Goal: Transaction & Acquisition: Purchase product/service

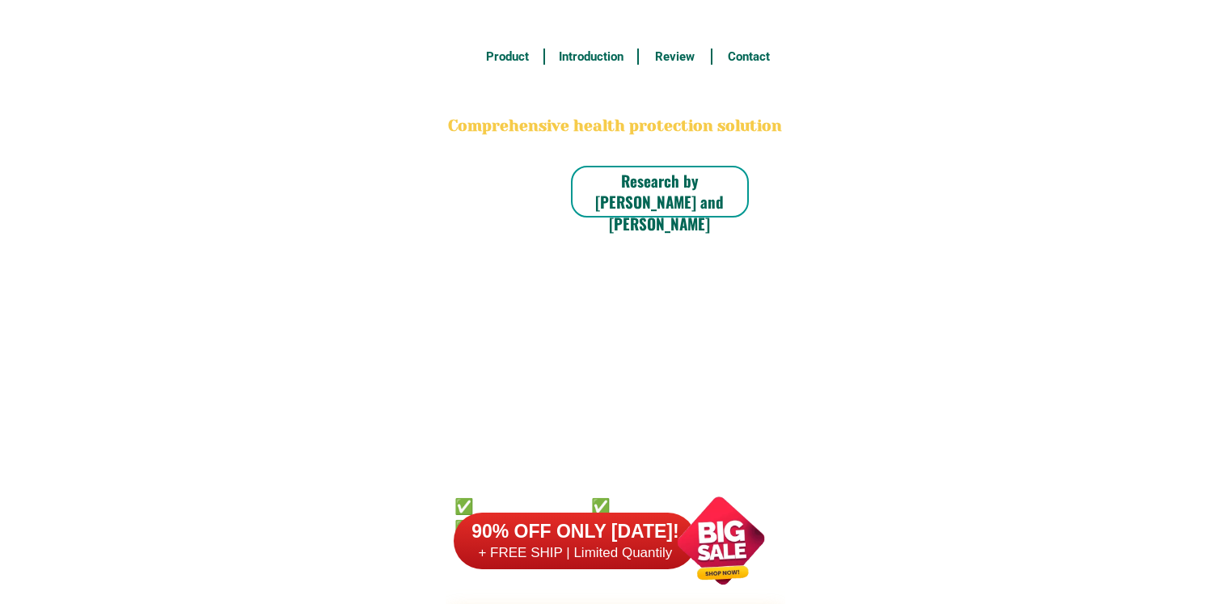
scroll to position [12653, 0]
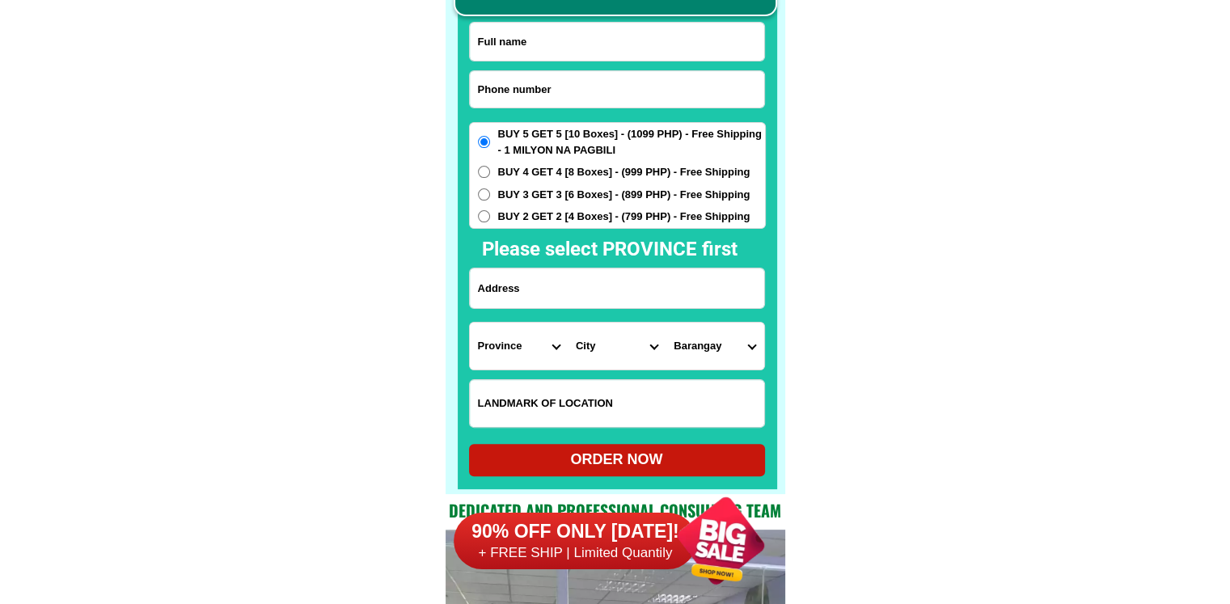
click at [566, 87] on input "Input phone_number" at bounding box center [617, 89] width 294 height 36
paste input "09352522253"
type input "09352522253"
click at [579, 36] on input "Input full_name" at bounding box center [617, 42] width 294 height 38
paste input "Hayde Tuya"
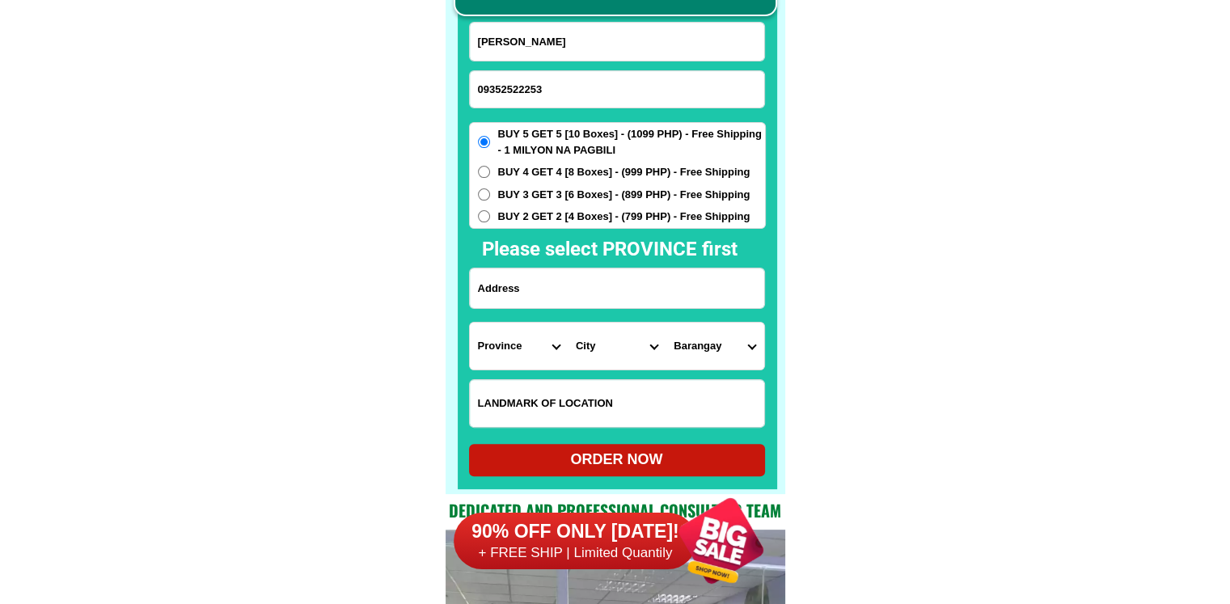
type input "Hayde Tuya"
click at [567, 285] on input "Input address" at bounding box center [617, 288] width 294 height 40
paste input "Ledesco village block 12lot 10 6street Brgy. Cubay Jàr0 Iloilo city"
type input "Ledesco village block 12lot 10 6street Brgy. Cubay Jàr0 Iloilo city"
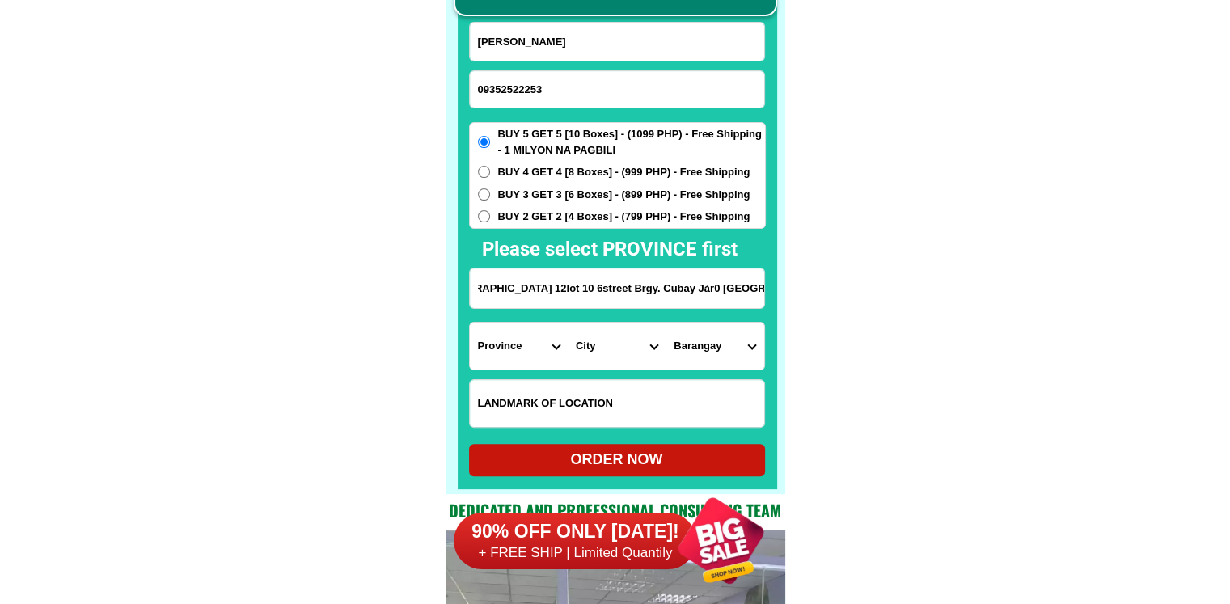
scroll to position [0, 0]
drag, startPoint x: 915, startPoint y: 256, endPoint x: 799, endPoint y: 318, distance: 131.7
drag, startPoint x: 683, startPoint y: 290, endPoint x: 962, endPoint y: 286, distance: 279.0
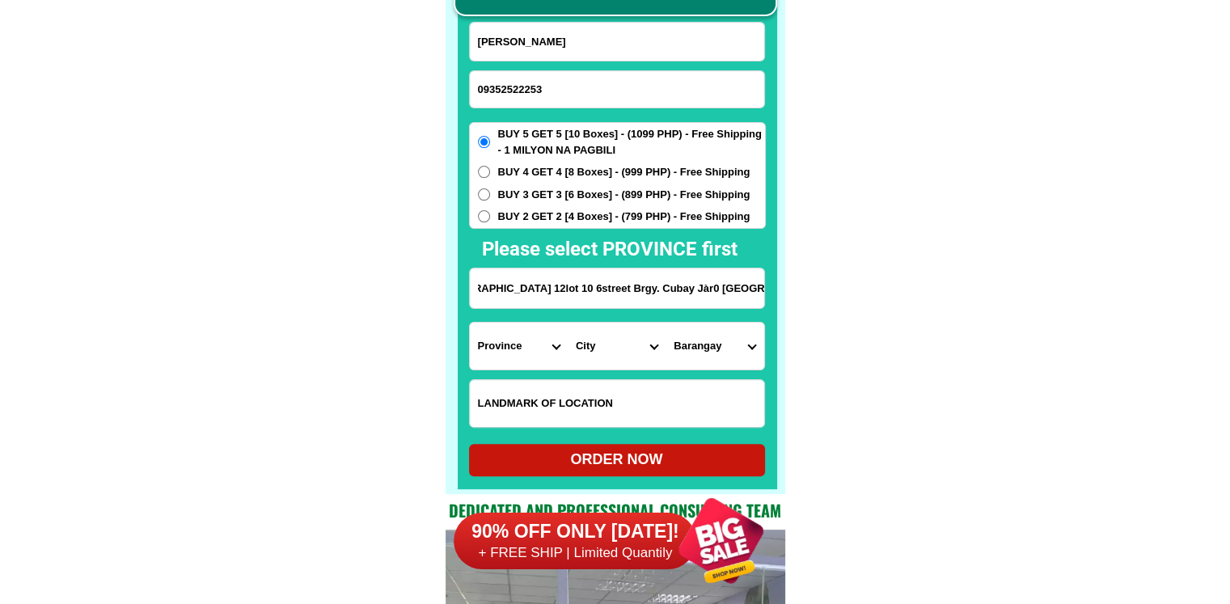
click at [488, 347] on select "Province Abra Agusan-del-norte Agusan-del-sur Aklan Albay Antique Apayao Aurora…" at bounding box center [519, 346] width 98 height 47
select select "63_151"
click at [602, 347] on select "City" at bounding box center [617, 346] width 98 height 47
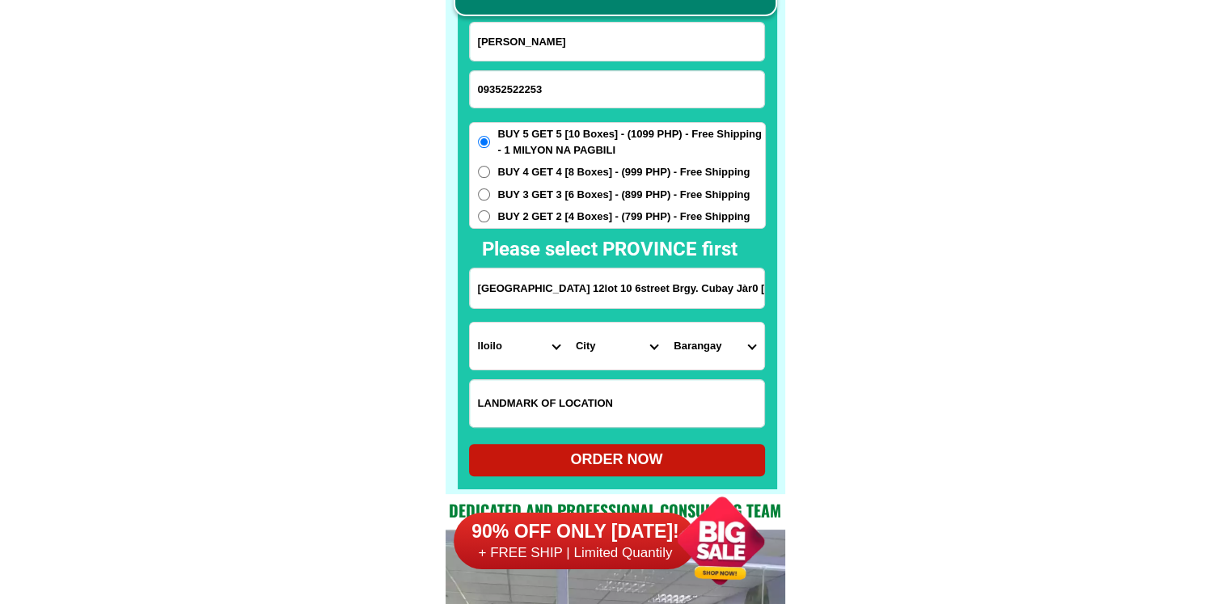
select select "63_1519432"
click at [568, 323] on select "City Ajuy Alimodian Anilao Badiangan Balasan Banate Barotac-nuevo Barotac-viejo…" at bounding box center [617, 346] width 98 height 47
click at [735, 348] on select "Barangay Abeto mirasol taft south (quirino abeto) Aguinaldo Airport (tabucan ai…" at bounding box center [715, 346] width 98 height 47
select select "63_151943233676"
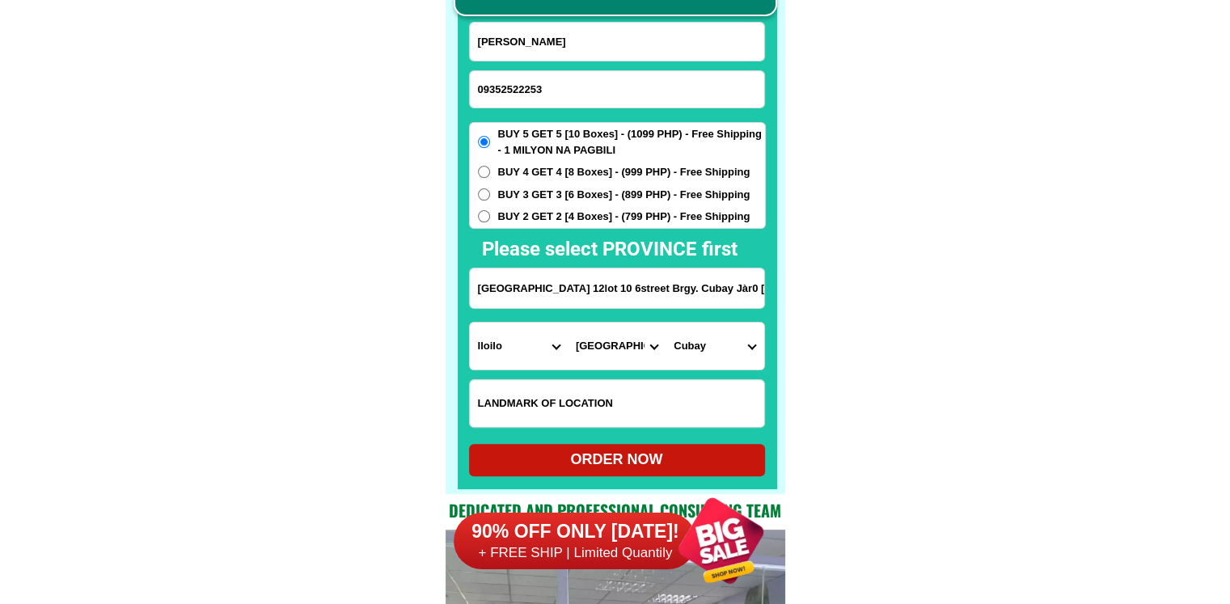
click at [573, 459] on div "ORDER NOW" at bounding box center [617, 460] width 296 height 22
radio input "true"
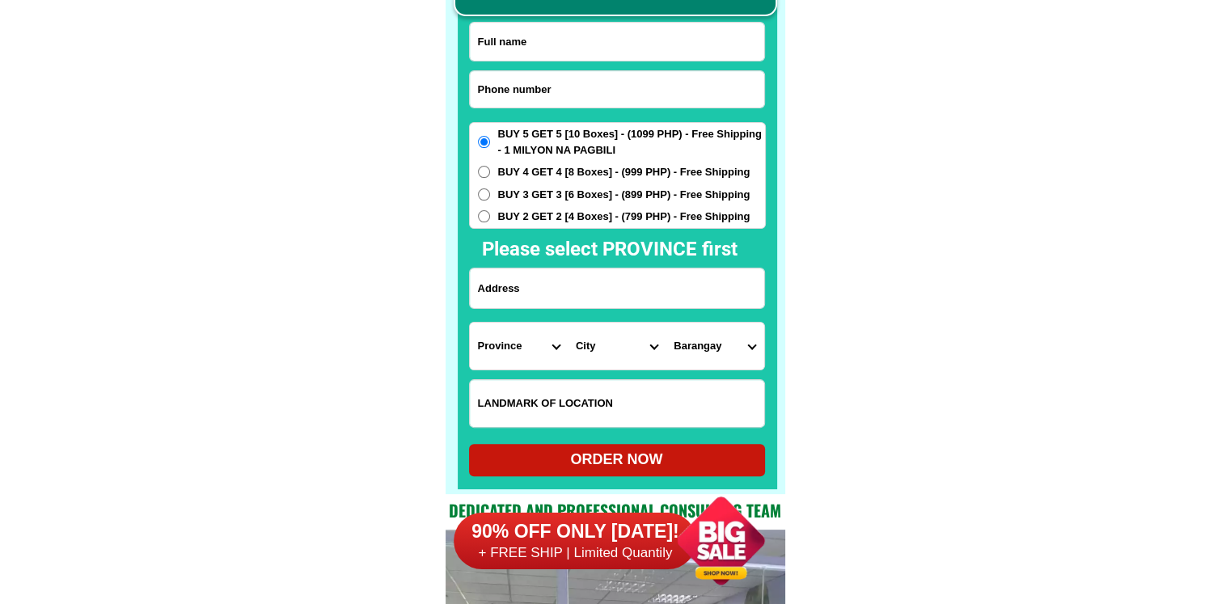
scroll to position [12653, 0]
click at [590, 98] on input "Input phone_number" at bounding box center [617, 89] width 294 height 36
paste input "09165878047"
type input "09165878047"
click at [575, 33] on input "Input full_name" at bounding box center [617, 42] width 294 height 38
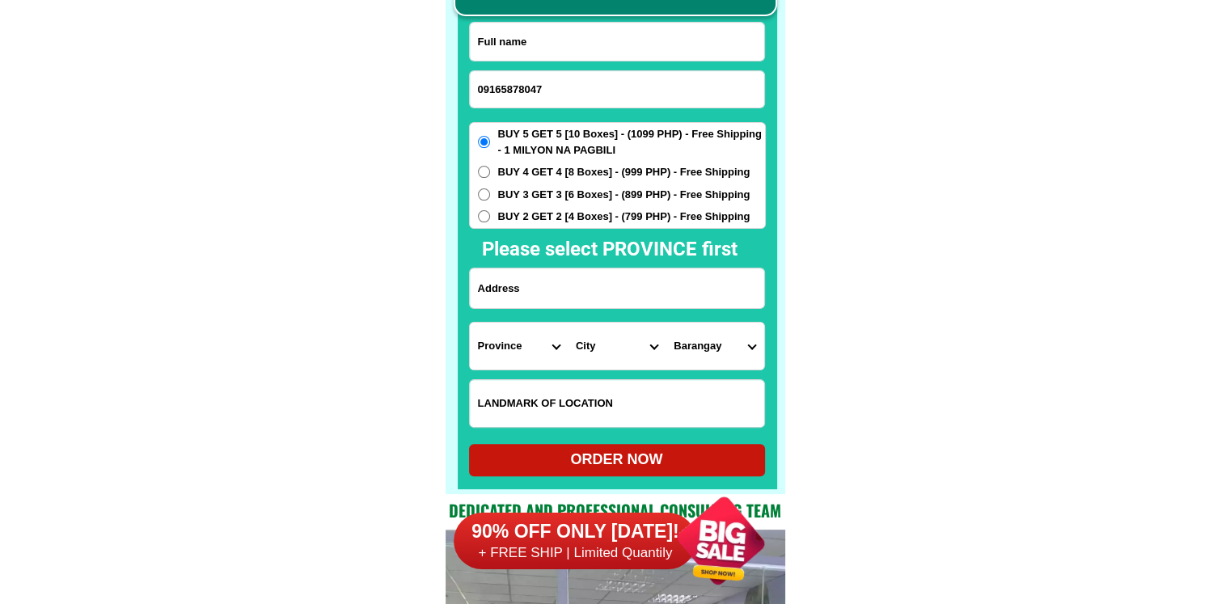
paste input "Rosalia Dimapilis"
type input "Rosalia Dimapilis"
click at [557, 280] on input "Input address" at bounding box center [617, 288] width 294 height 40
paste input "094 Kaytitinga 2, Alfonso Cavite carwash station"
type input "094 Kaytitinga 2, Alfonso Cavite carwash station"
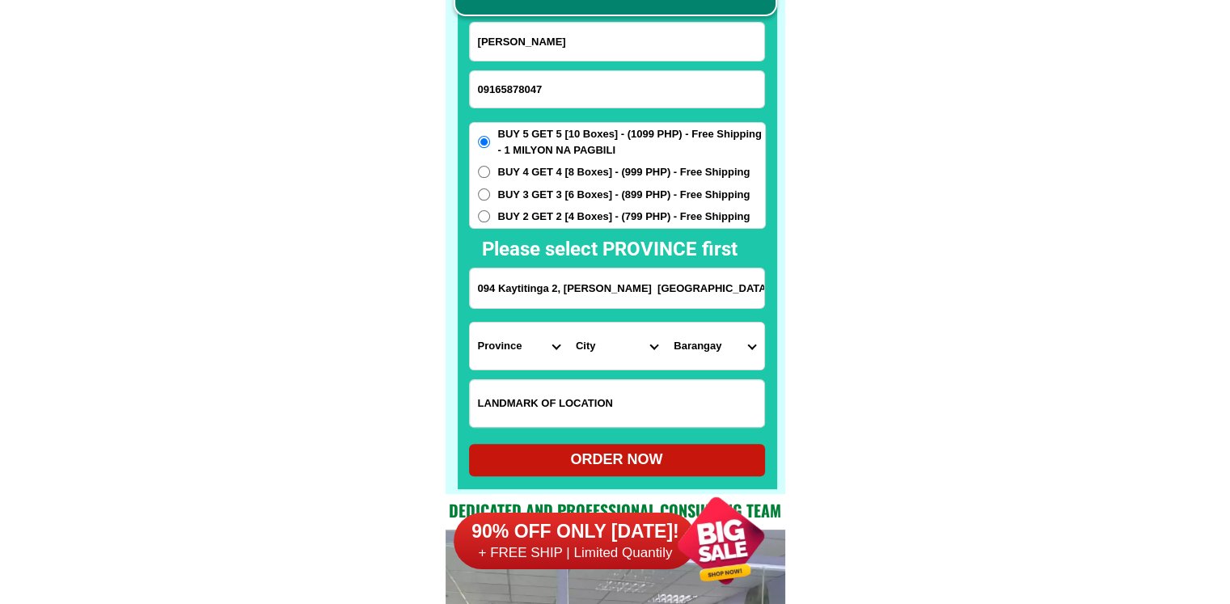
click at [557, 210] on span "BUY 2 GET 2 [4 Boxes] - (799 PHP) - Free Shipping" at bounding box center [624, 217] width 252 height 16
click at [490, 210] on input "BUY 2 GET 2 [4 Boxes] - (799 PHP) - Free Shipping" at bounding box center [484, 216] width 12 height 12
radio input "true"
click at [500, 353] on select "Province [GEOGRAPHIC_DATA] [GEOGRAPHIC_DATA][PERSON_NAME][GEOGRAPHIC_DATA][GEOG…" at bounding box center [519, 346] width 98 height 47
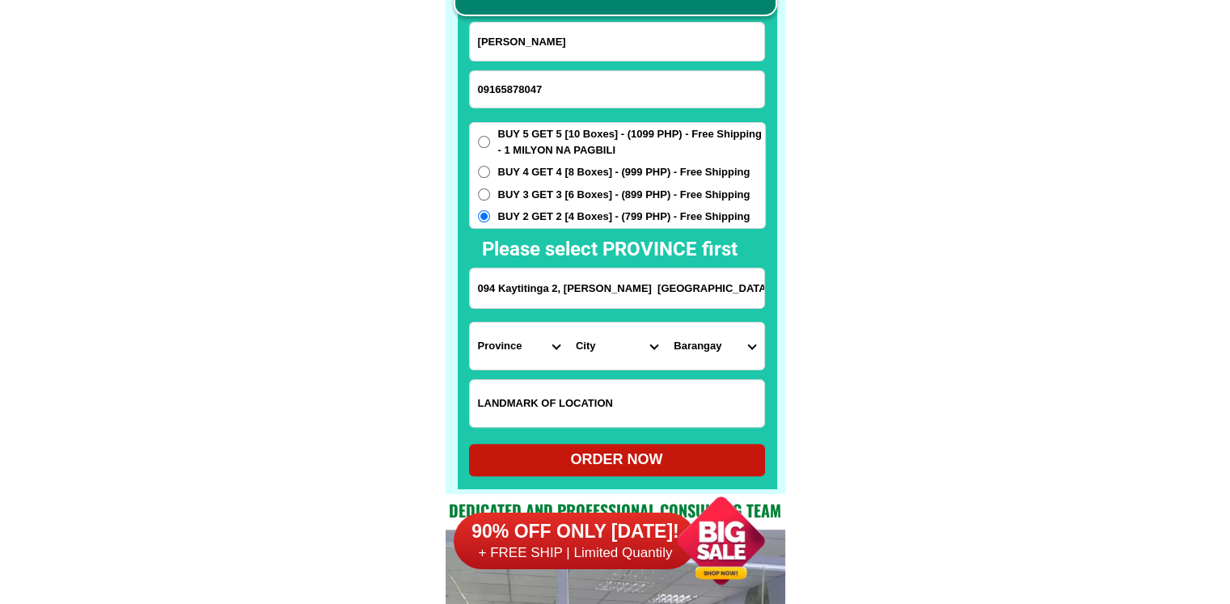
click at [500, 353] on select "Province Abra Agusan-del-norte Agusan-del-sur Aklan Albay Antique Apayao Aurora…" at bounding box center [519, 346] width 98 height 47
select select "63_826"
click at [470, 323] on select "Province Abra Agusan-del-norte Agusan-del-sur Aklan Albay Antique Apayao Aurora…" at bounding box center [519, 346] width 98 height 47
click at [604, 355] on select "City Alfonso Amadeo Bacoor Carmona Cavite-city Cavite-magallanes Cavite-rosario…" at bounding box center [617, 346] width 98 height 47
select select "63_8268643"
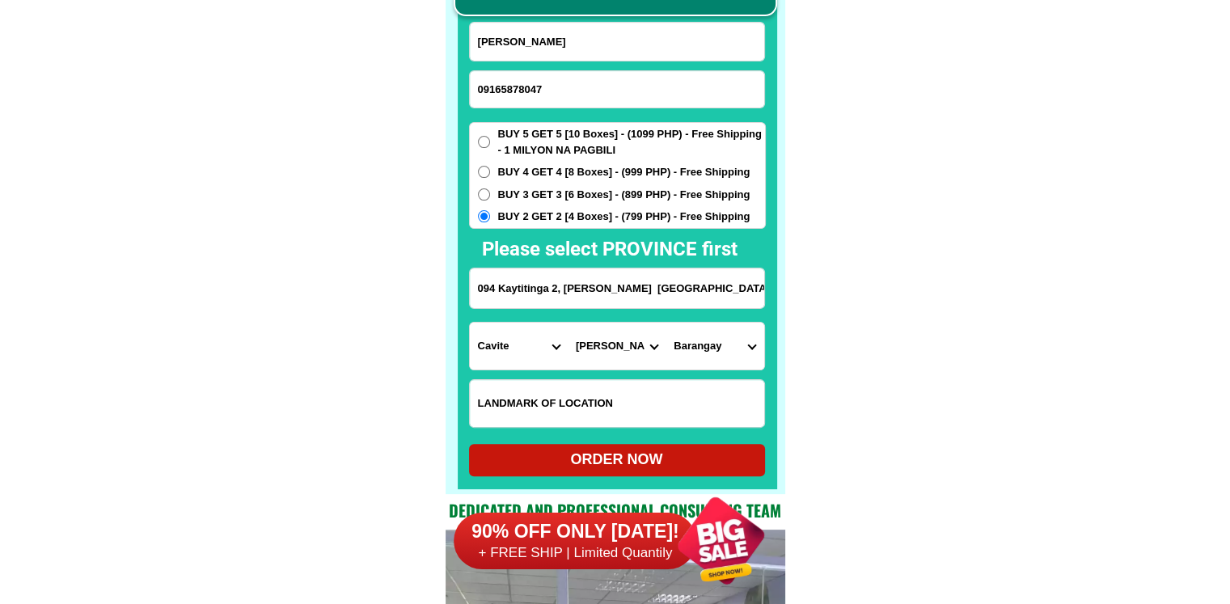
click at [762, 358] on select "Barangay Amuyong Barangay i (pob.) Barangay ii (pob.) Barangay iii (pob.) Baran…" at bounding box center [715, 346] width 98 height 47
select select "63_82686437447"
click at [644, 441] on form "Rosalia Dimapilis 09165878047 ORDER NOW 094 Kaytitinga 2, Alfonso Cavite carwas…" at bounding box center [617, 249] width 297 height 455
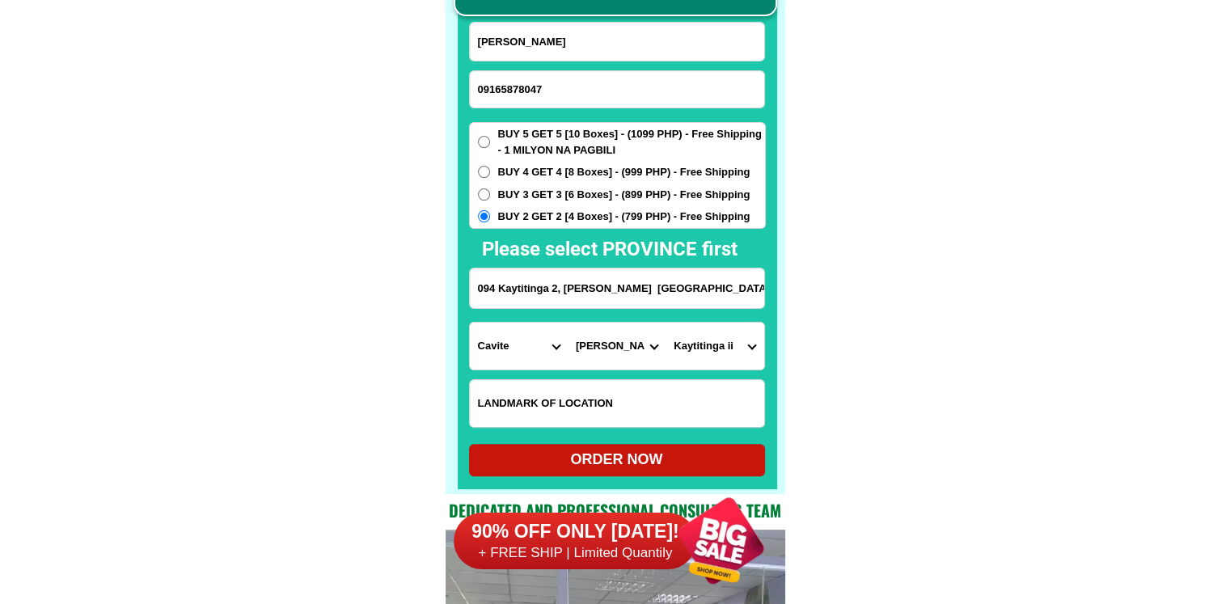
click at [644, 457] on div "ORDER NOW" at bounding box center [617, 460] width 296 height 22
radio input "true"
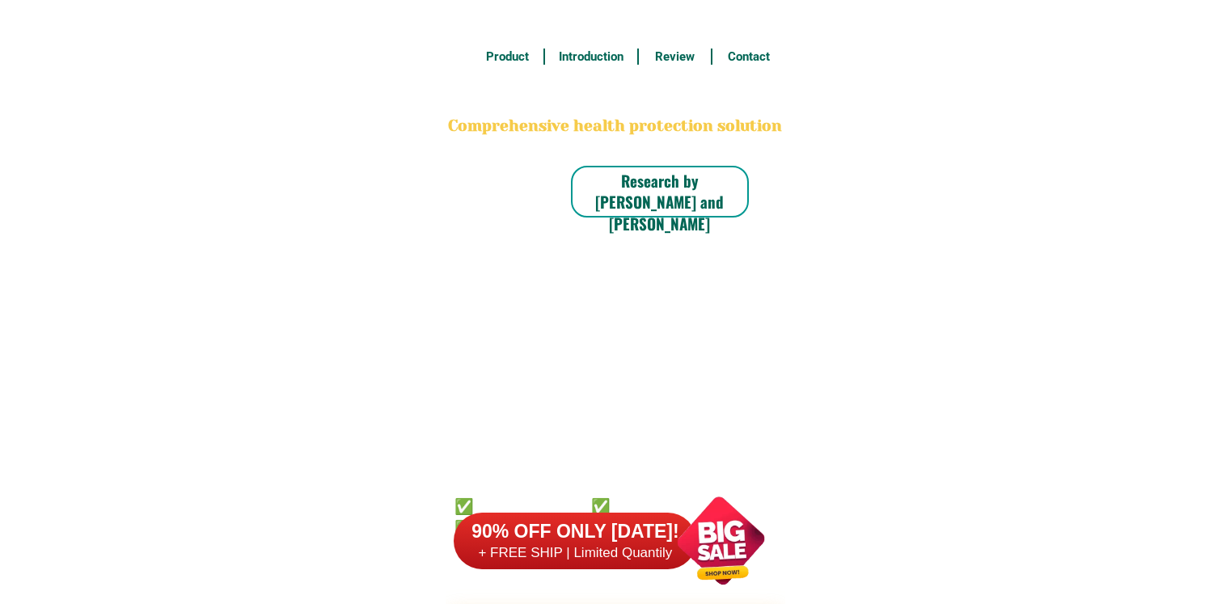
scroll to position [12653, 0]
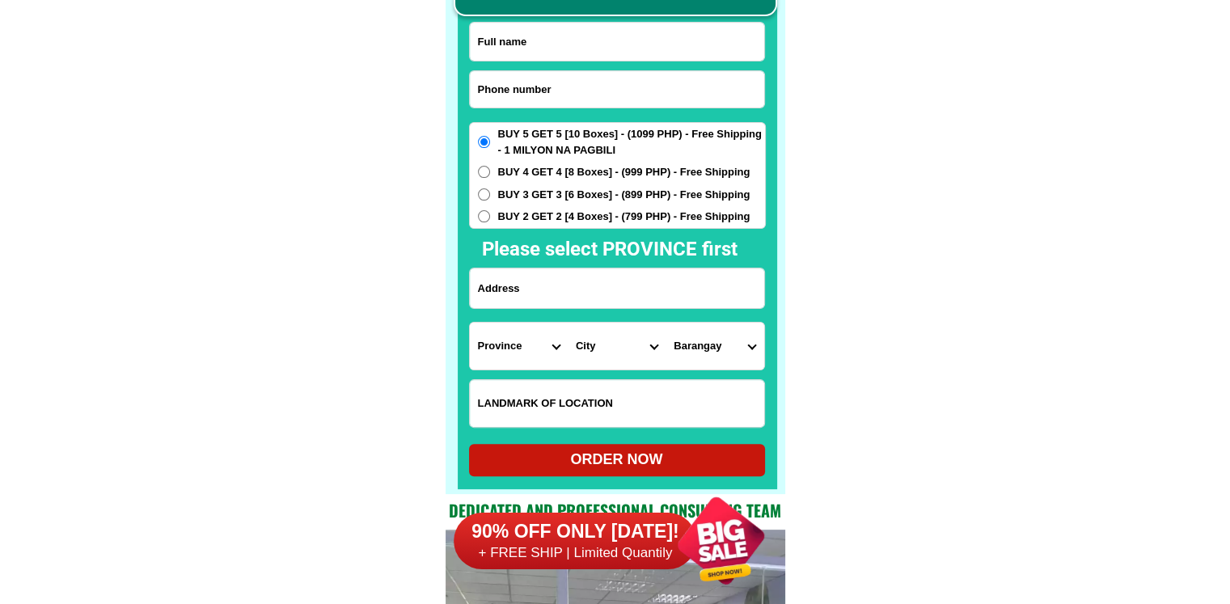
drag, startPoint x: 524, startPoint y: 85, endPoint x: 524, endPoint y: 23, distance: 62.3
click at [524, 85] on input "Input phone_number" at bounding box center [617, 89] width 294 height 36
paste input "09196114839"
type input "09196114839"
click at [582, 60] on input "Input full_name" at bounding box center [617, 42] width 294 height 38
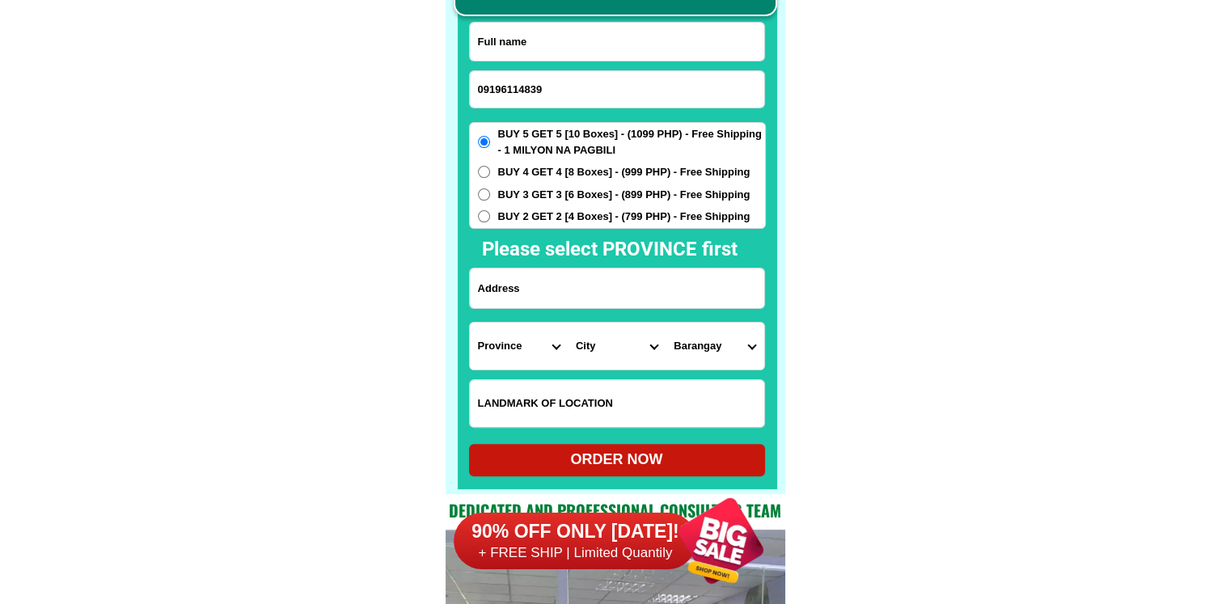
paste input "Gil Cainglet."
type input "Gil Cainglet."
click at [530, 291] on input "Input address" at bounding box center [617, 288] width 294 height 40
paste input "PURK 7 DAN JOSE FLORIDABLANCA. PAMPANGA IN FRONT OF BASA AIR BASE GATE ALONG SC…"
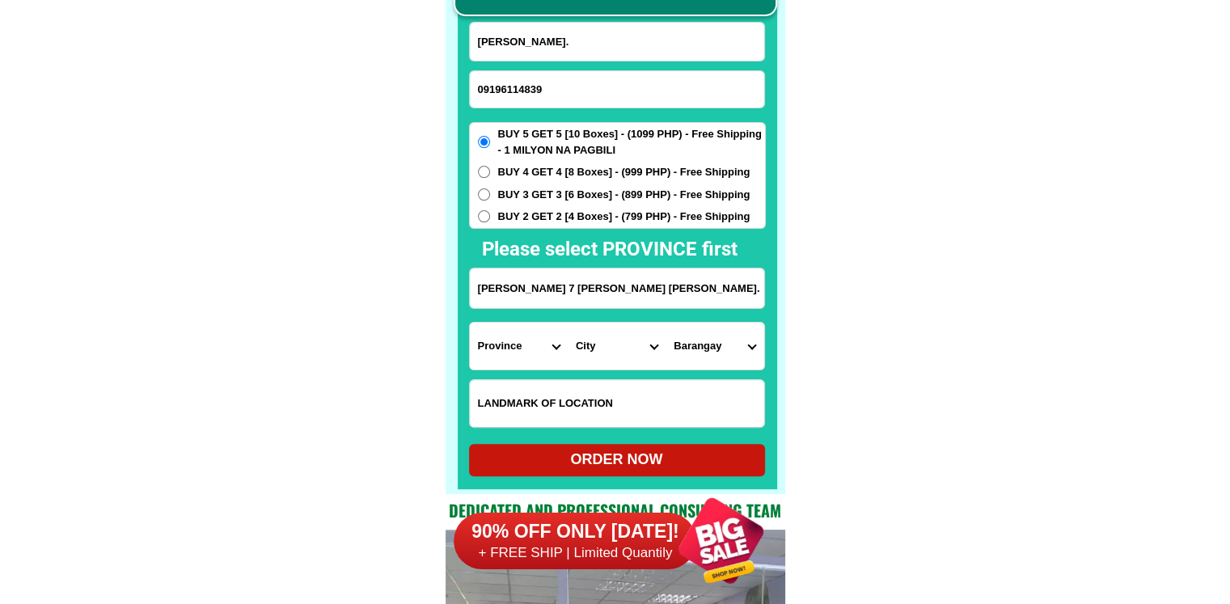
scroll to position [0, 270]
type input "PURK 7 DAN JOSE FLORIDABLANCA. PAMPANGA IN FRONT OF BASA AIR BASE GATE ALONG SC…"
click at [505, 353] on select "Province [GEOGRAPHIC_DATA] [GEOGRAPHIC_DATA][PERSON_NAME][GEOGRAPHIC_DATA][GEOG…" at bounding box center [519, 346] width 98 height 47
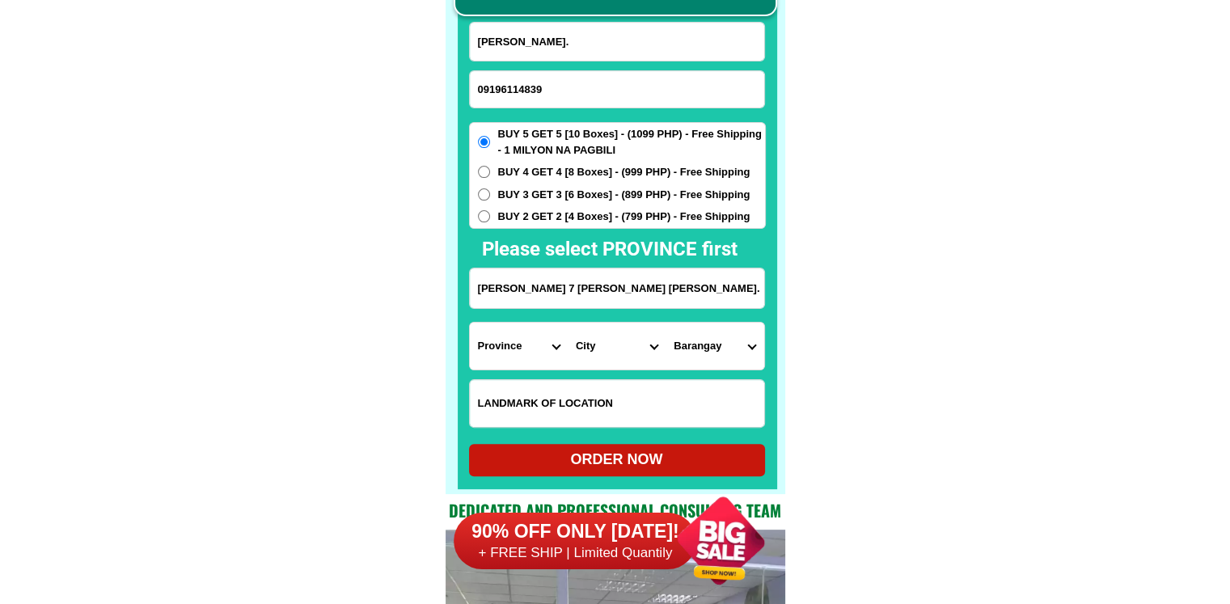
select select "63_779"
click at [607, 353] on select "City Angeles-city Apalit Arayat Bacolor Candaba Floridablanca Guagua Lubao Maba…" at bounding box center [617, 346] width 98 height 47
select select "63_7793725"
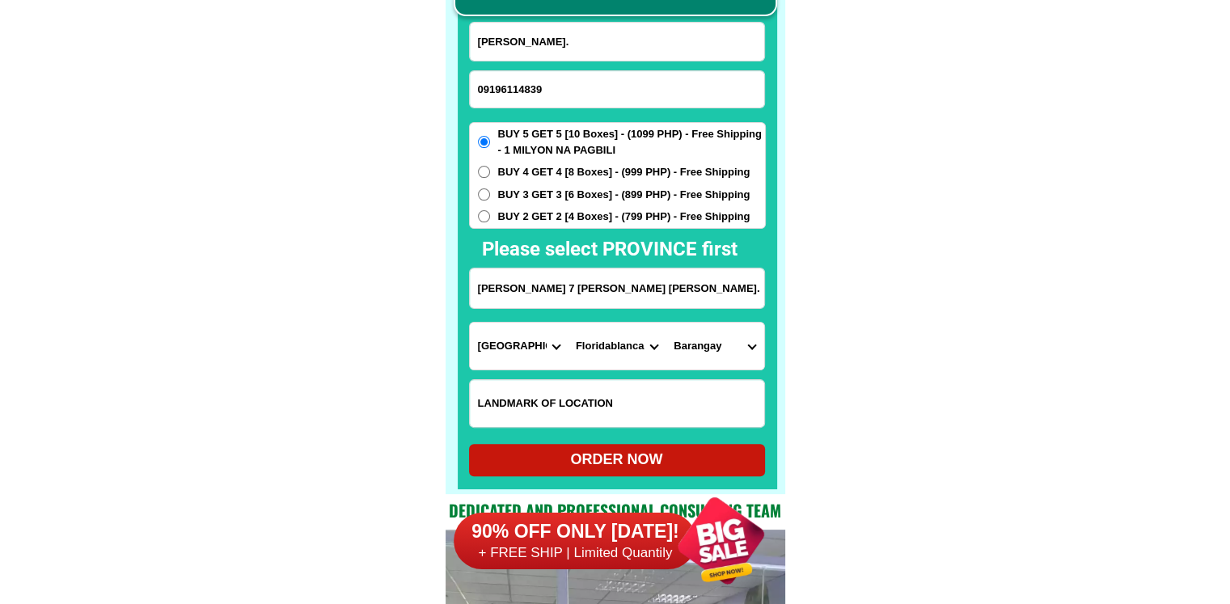
click at [725, 352] on select "Barangay Anon Apalit Basa air base Benedicto Bodega Cabangcalan Calantas Carmen…" at bounding box center [715, 346] width 98 height 47
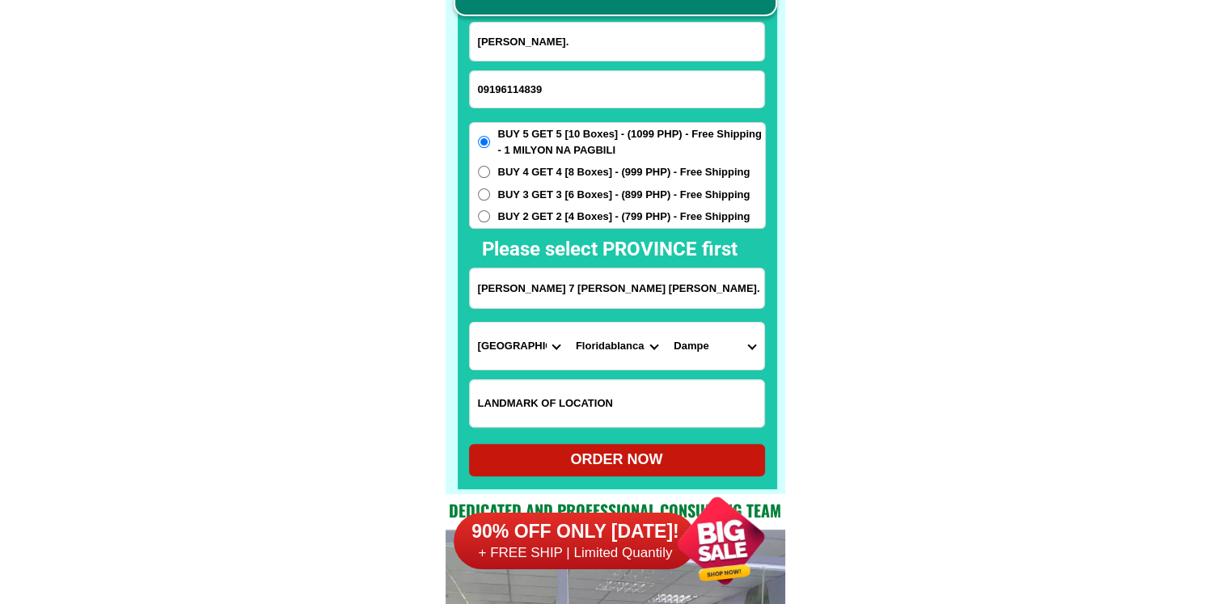
select select "63_779372553156"
click at [666, 323] on select "Barangay Anon Apalit Basa air base Benedicto Bodega Cabangcalan Calantas Carmen…" at bounding box center [715, 346] width 98 height 47
click at [642, 453] on div "ORDER NOW" at bounding box center [617, 460] width 296 height 22
type input "PURK 7 DAN JOSE FLORIDABLANCA. PAMPANGA IN FRONT OF BASA AIR BASE GATE ALONG SC…"
radio input "true"
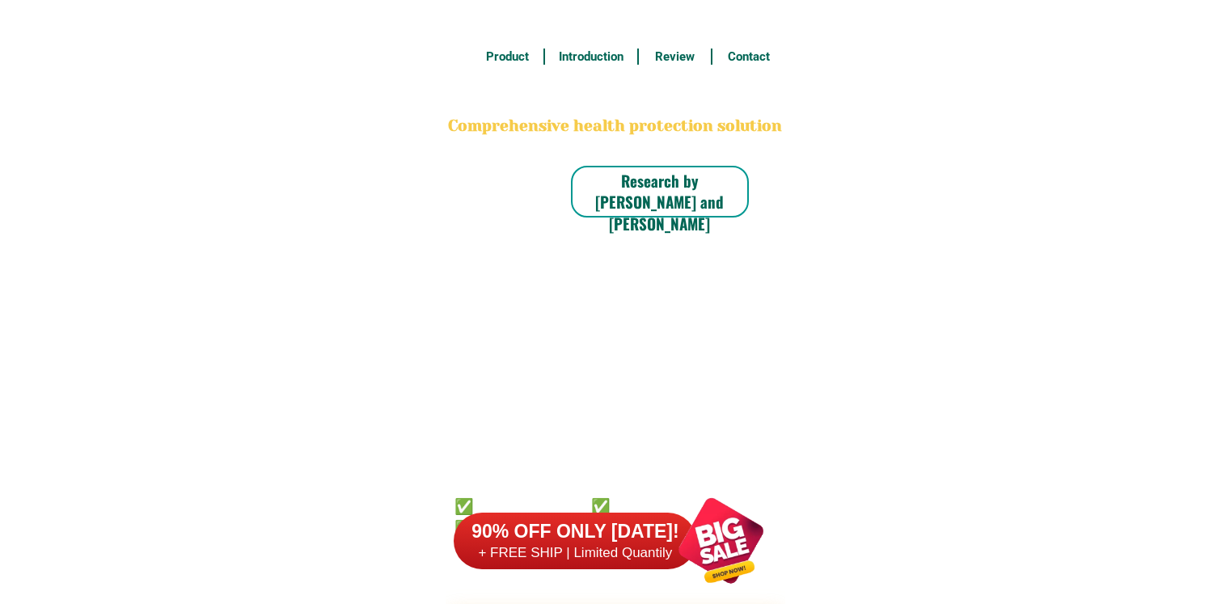
type input "09855338333"
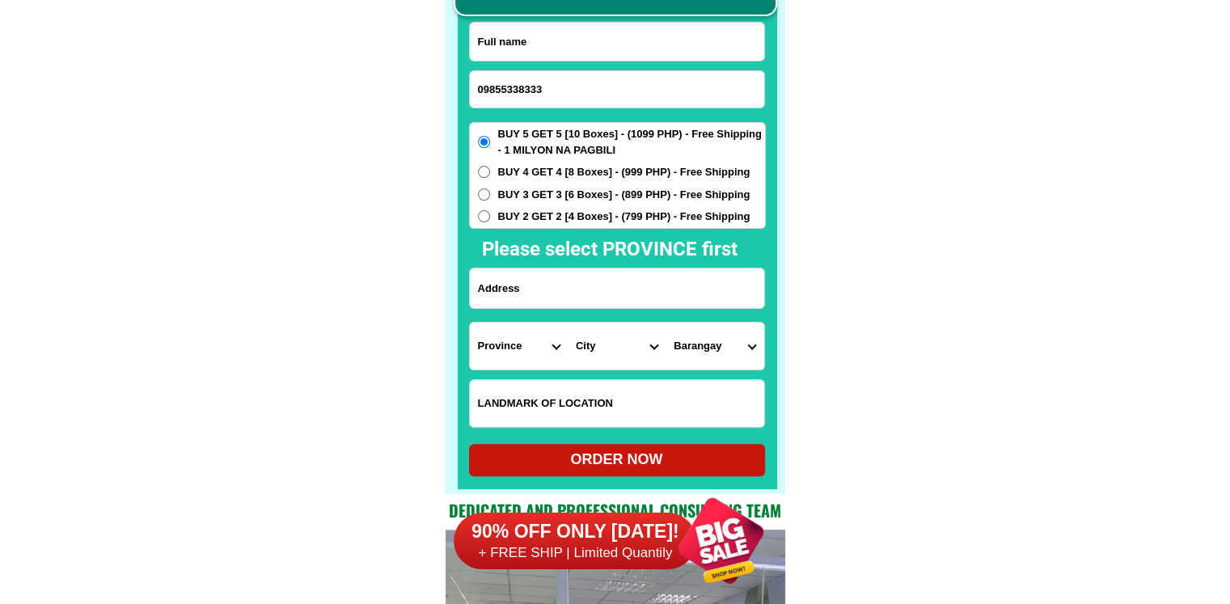
scroll to position [12653, 0]
drag, startPoint x: 579, startPoint y: 40, endPoint x: 586, endPoint y: 4, distance: 36.3
click at [579, 40] on input "Input full_name" at bounding box center [617, 42] width 294 height 38
paste input "Ttamttam Gadocad"
type input "Ttamttam Gadocad"
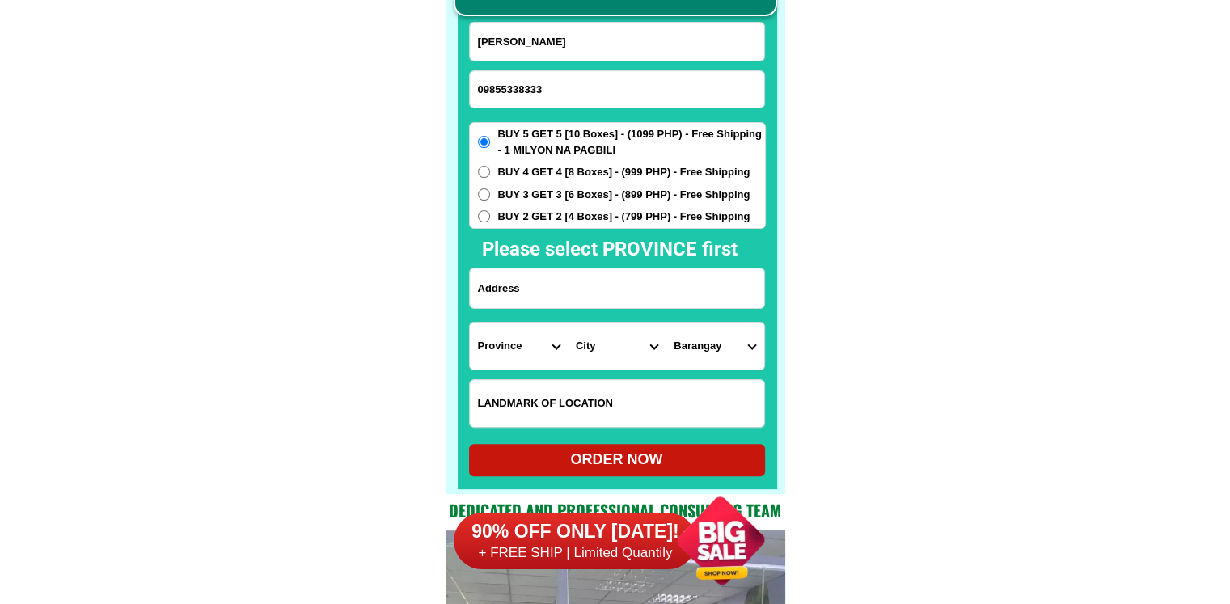
drag, startPoint x: 563, startPoint y: 295, endPoint x: 636, endPoint y: 295, distance: 72.8
click at [563, 295] on input "Input address" at bounding box center [617, 288] width 294 height 40
paste input "Purok1 saub lipanto saint Bernard suothern leyte 6616"
type input "Purok1 saub lipanto saint Bernard suothern leyte 6616"
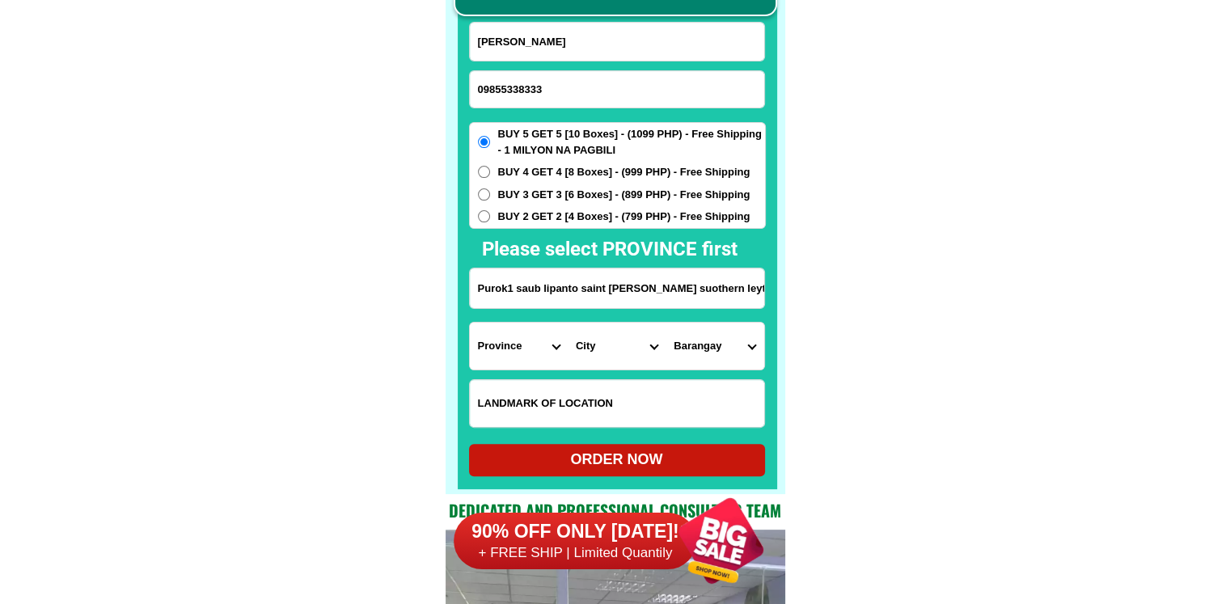
click at [497, 342] on select "Province [GEOGRAPHIC_DATA] [GEOGRAPHIC_DATA][PERSON_NAME][GEOGRAPHIC_DATA][GEOG…" at bounding box center [519, 346] width 98 height 47
select select "63_976"
drag, startPoint x: 882, startPoint y: 368, endPoint x: 865, endPoint y: 368, distance: 17.8
click at [606, 352] on select "City Anahawan Hinunangan Hinundayan Libagon Limasawa Maasin-city Macrohon Pintu…" at bounding box center [617, 346] width 98 height 47
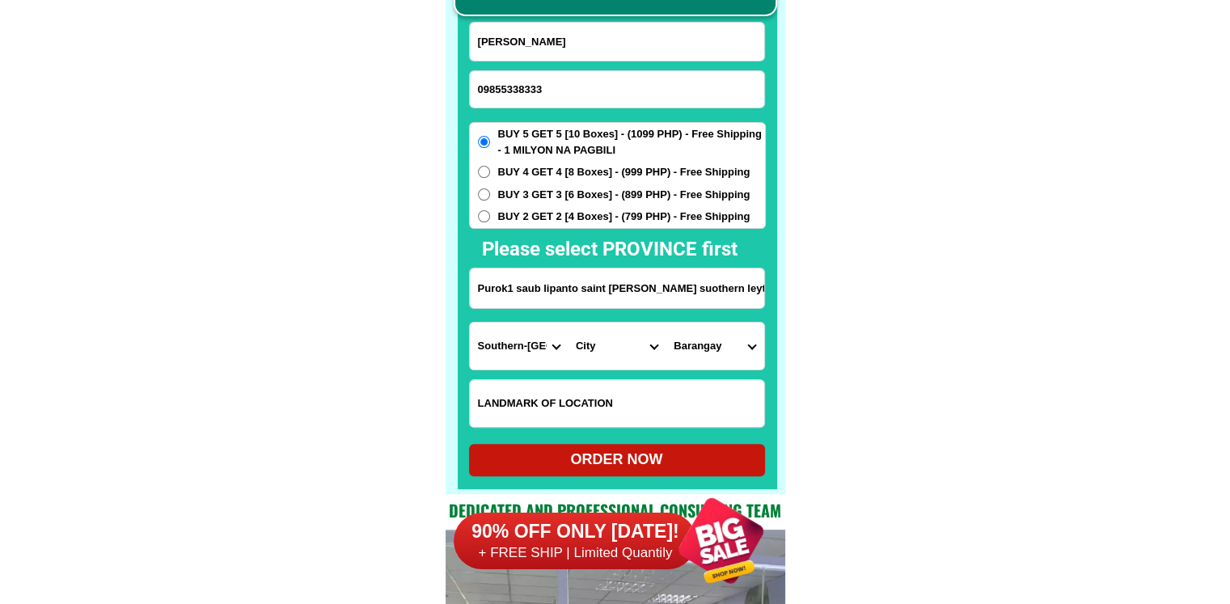
click at [621, 344] on select "City Anahawan Hinunangan Hinundayan Libagon Limasawa Maasin-city Macrohon Pintu…" at bounding box center [617, 346] width 98 height 47
click at [625, 358] on select "City Anahawan Hinunangan Hinundayan Libagon Limasawa Maasin-city Macrohon Pintu…" at bounding box center [617, 346] width 98 height 47
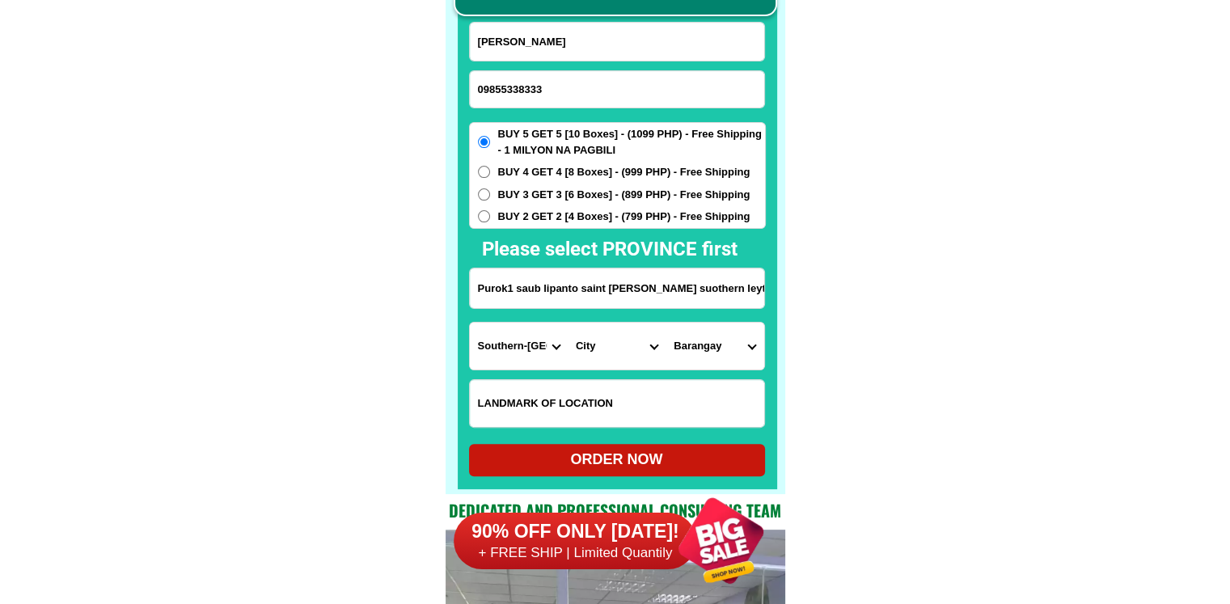
click at [625, 358] on select "City Anahawan Hinunangan Hinundayan Libagon Limasawa Maasin-city Macrohon Pintu…" at bounding box center [617, 346] width 98 height 47
select select "63_9762101"
click at [568, 323] on select "City Anahawan Hinunangan Hinundayan Libagon Limasawa Maasin-city Macrohon Pintu…" at bounding box center [617, 346] width 98 height 47
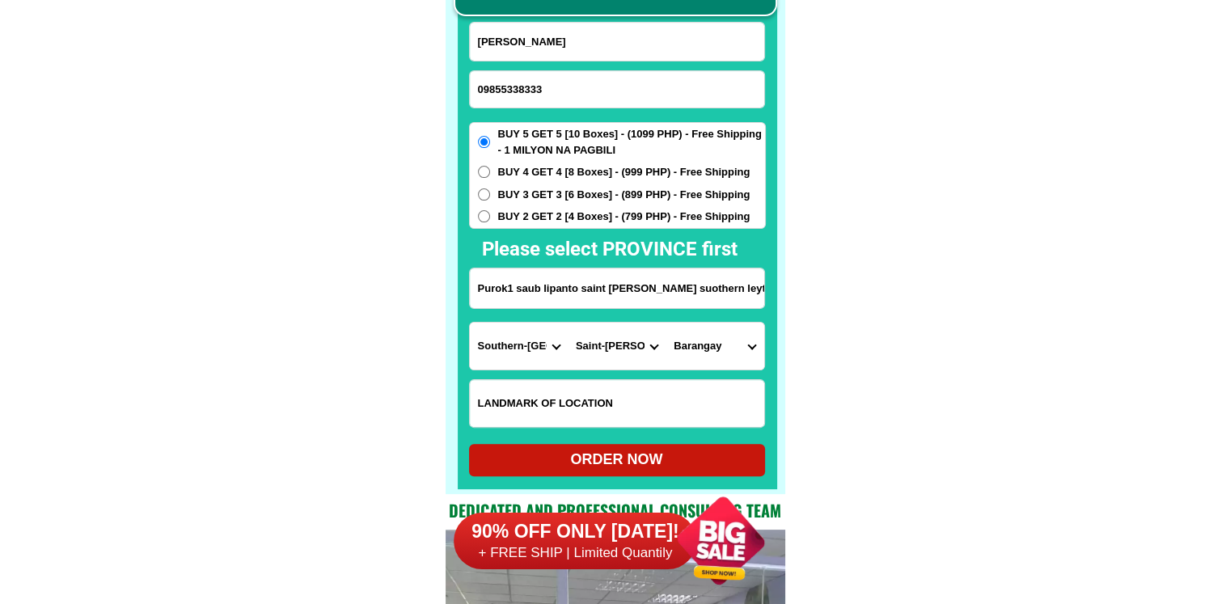
click at [723, 344] on select "Barangay Atuyan Ayahag Bantawon Bolodbolod Cabagawan Carnaga Catmon Guinsaugon …" at bounding box center [715, 346] width 98 height 47
select select "63_97621016051"
click at [647, 452] on div "ORDER NOW" at bounding box center [617, 460] width 296 height 22
radio input "true"
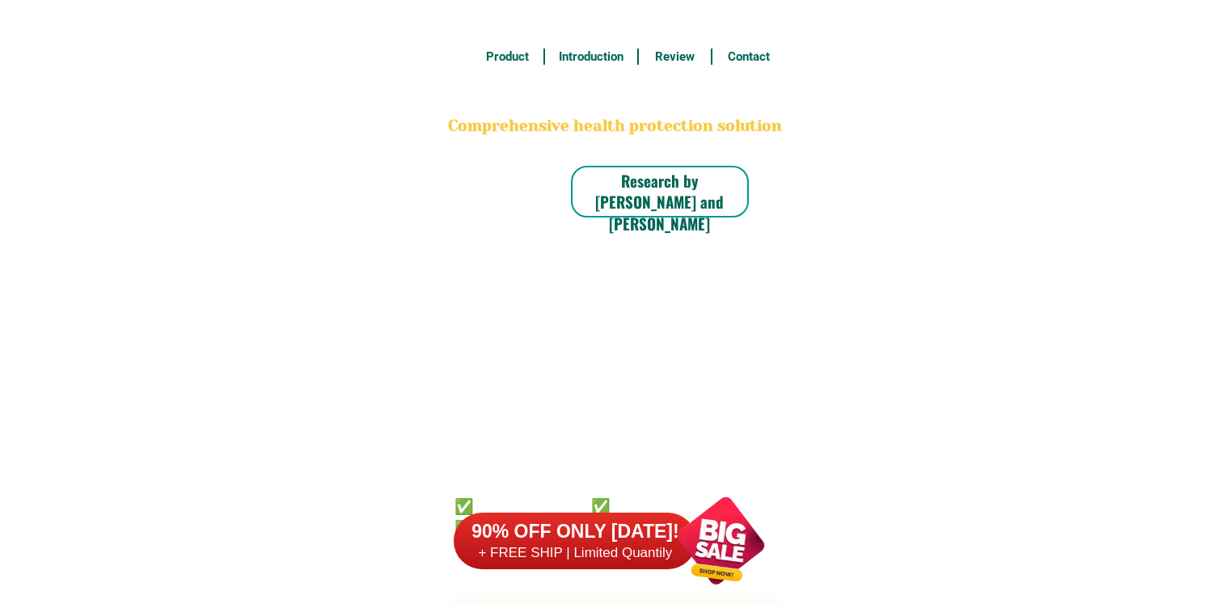
scroll to position [12653, 0]
